Goal: Information Seeking & Learning: Find specific fact

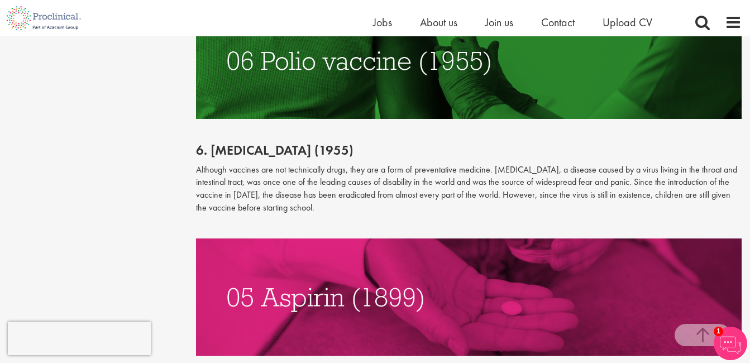
scroll to position [1675, 0]
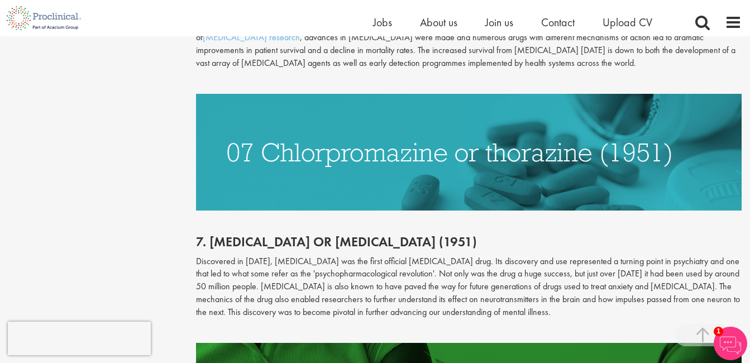
scroll to position [1340, 0]
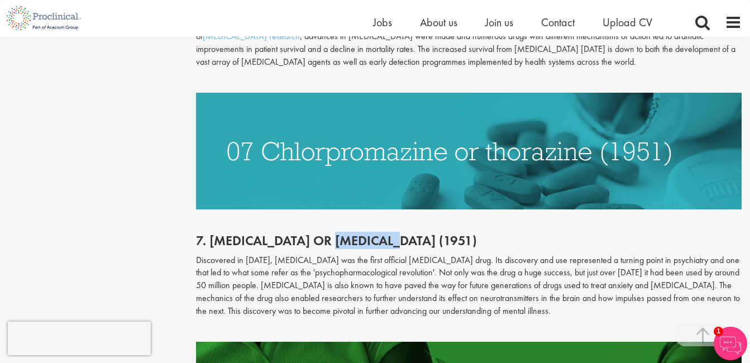
drag, startPoint x: 421, startPoint y: 246, endPoint x: 351, endPoint y: 240, distance: 70.1
click at [351, 240] on h2 "7. [MEDICAL_DATA] or [MEDICAL_DATA] (1951)" at bounding box center [469, 240] width 546 height 15
drag, startPoint x: 351, startPoint y: 240, endPoint x: 364, endPoint y: 243, distance: 13.3
copy h2 "[MEDICAL_DATA]"
